Goal: Check status: Check status

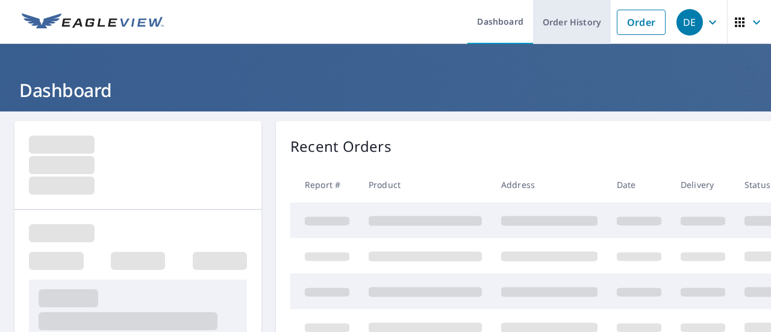
click at [557, 25] on link "Order History" at bounding box center [572, 22] width 78 height 44
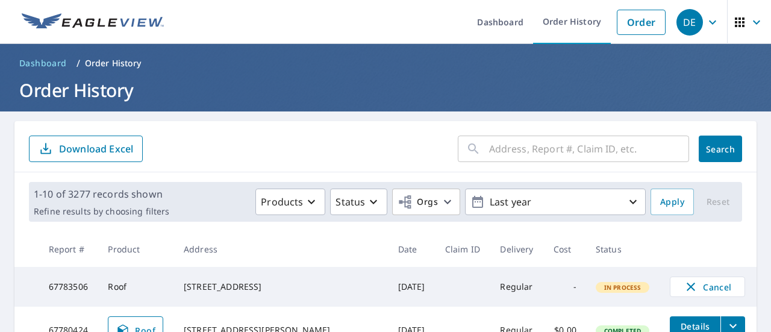
click at [544, 143] on input "text" at bounding box center [589, 149] width 200 height 34
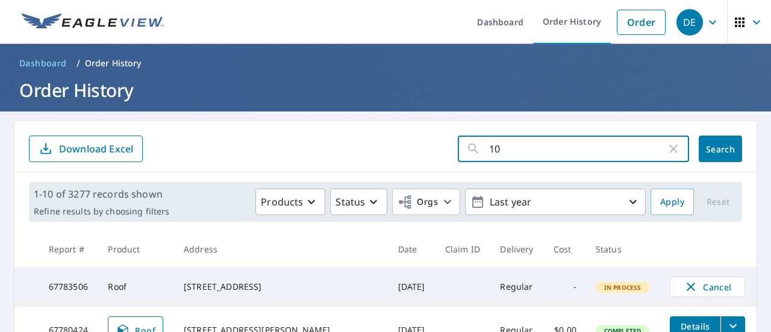
type input "101"
click button "Search" at bounding box center [720, 149] width 43 height 27
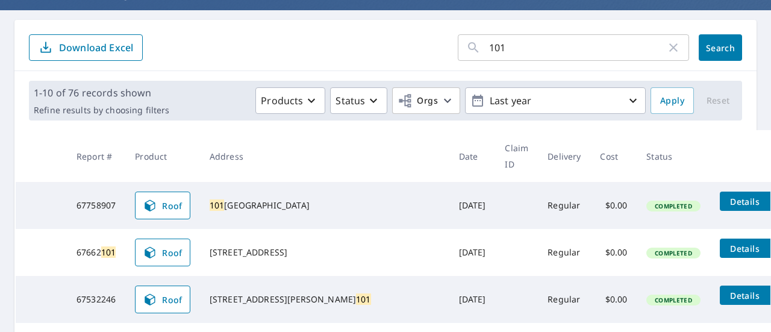
scroll to position [102, 0]
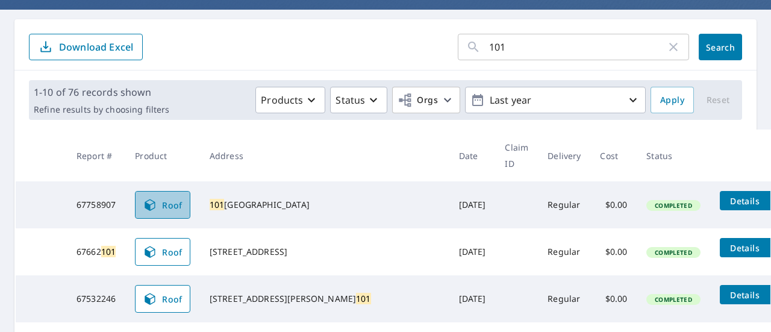
click at [169, 198] on span "Roof" at bounding box center [163, 205] width 40 height 14
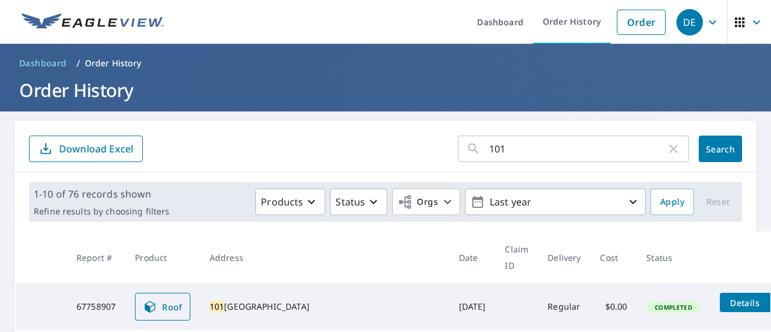
click at [171, 300] on span "Roof" at bounding box center [163, 307] width 40 height 14
